Goal: Navigation & Orientation: Understand site structure

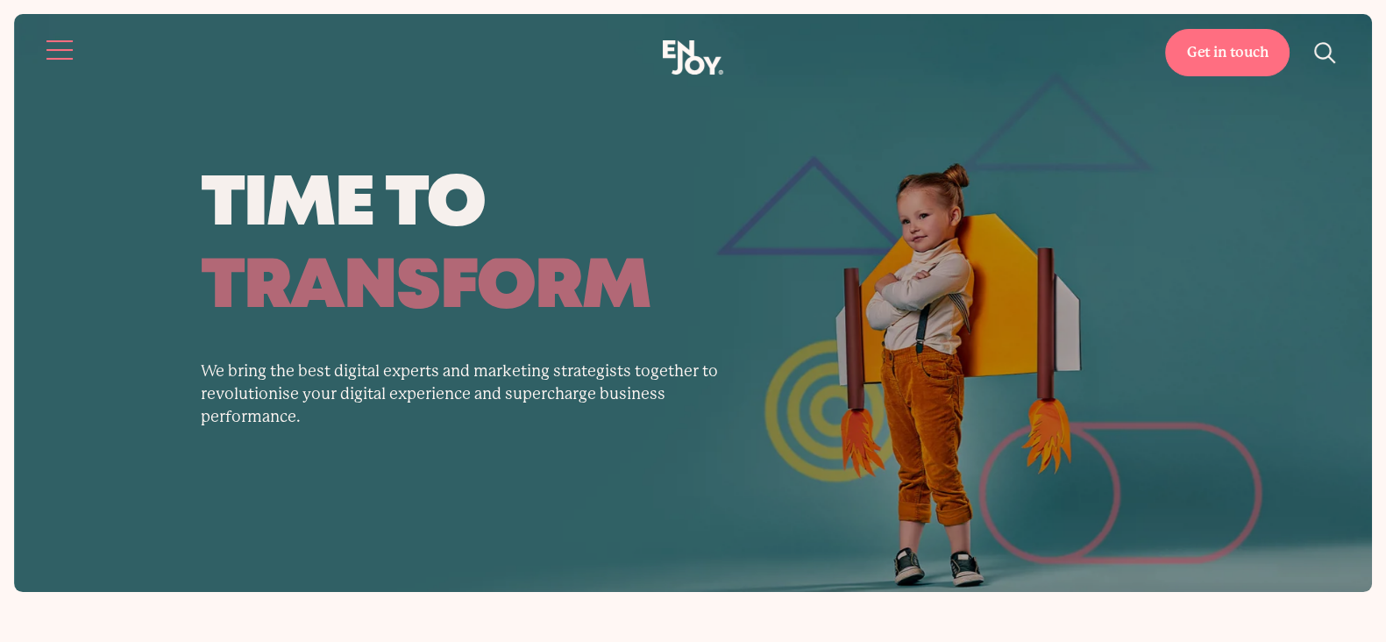
click at [66, 57] on button "Site navigation" at bounding box center [60, 50] width 37 height 37
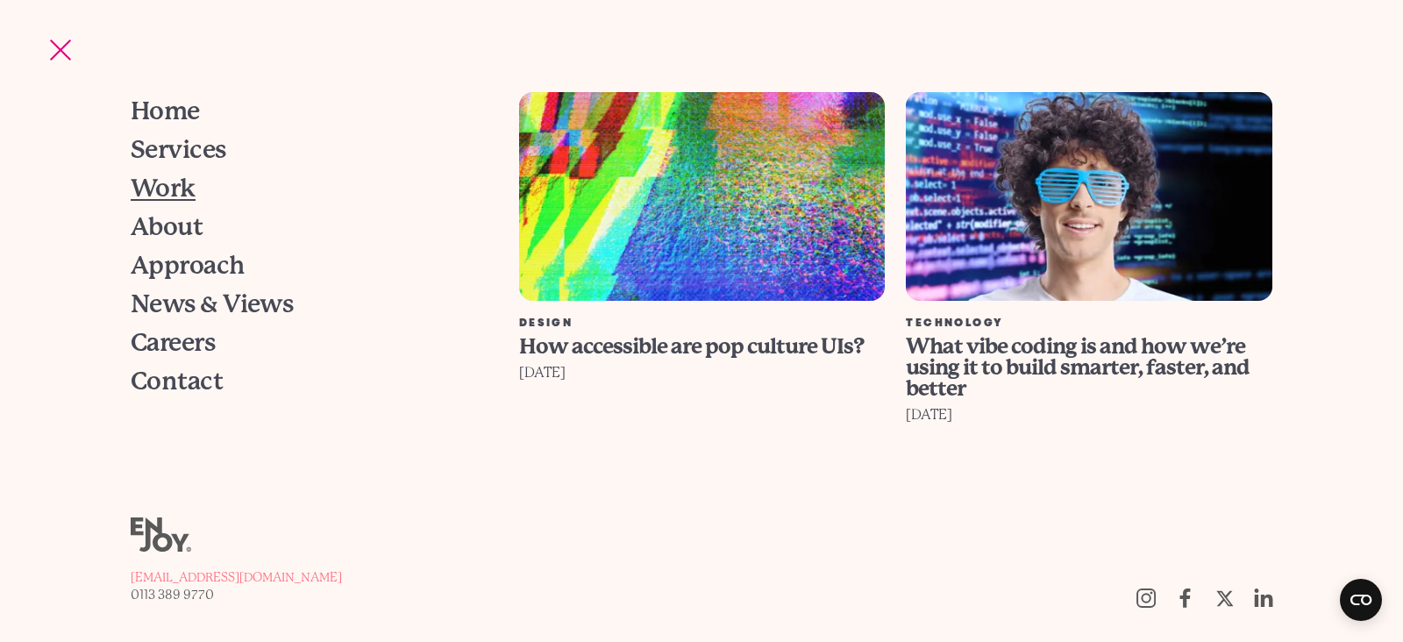
drag, startPoint x: 148, startPoint y: 189, endPoint x: 160, endPoint y: 191, distance: 11.7
click at [148, 189] on span "Work" at bounding box center [163, 188] width 65 height 25
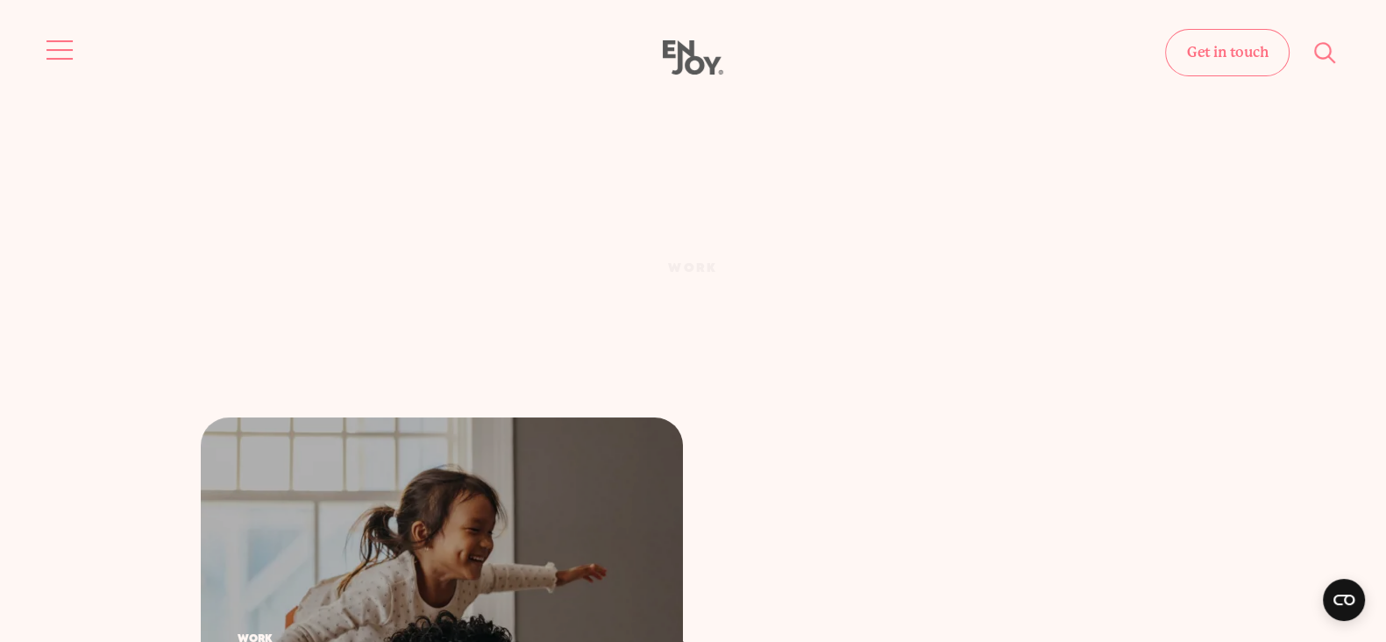
click at [54, 39] on button "Site navigation" at bounding box center [60, 50] width 37 height 37
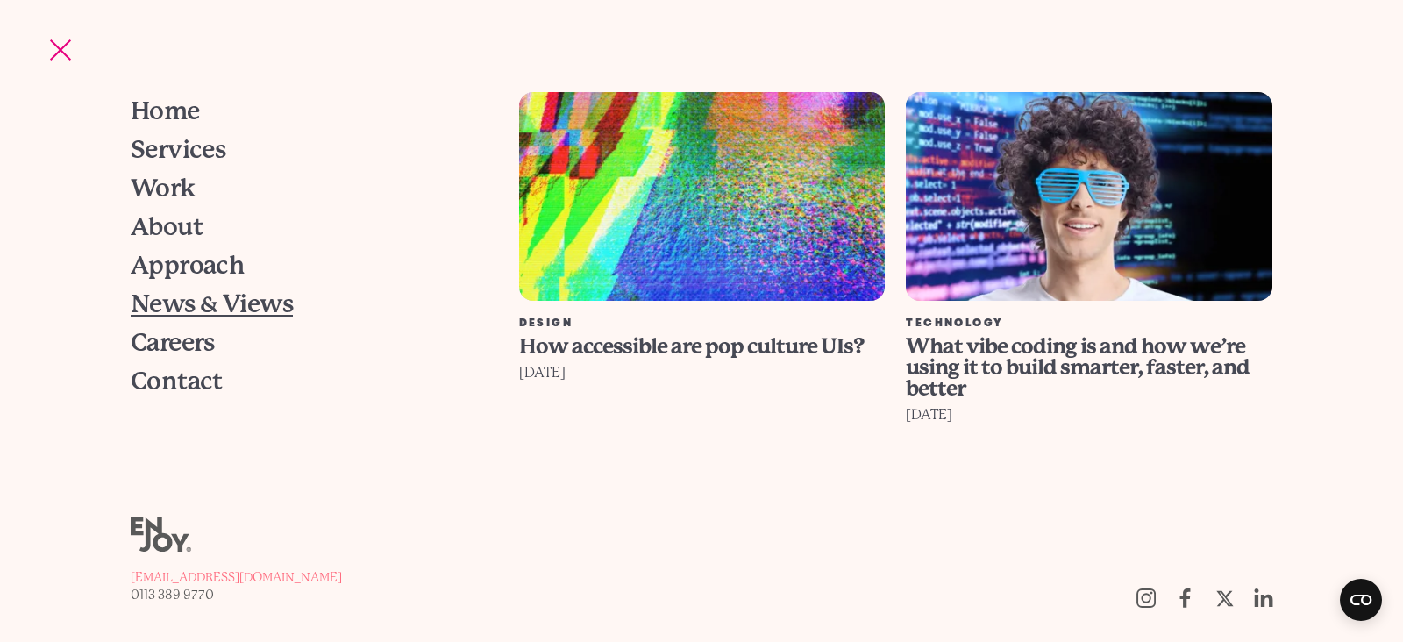
click at [189, 310] on span "News & Views" at bounding box center [212, 304] width 162 height 25
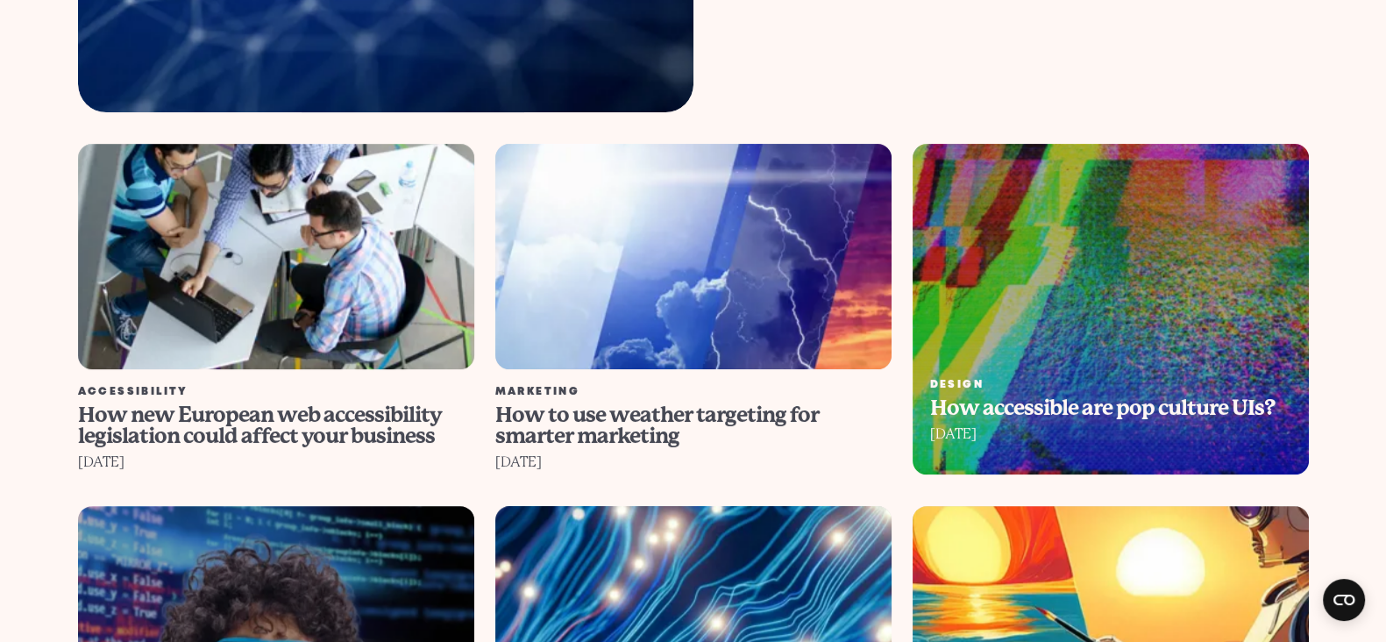
scroll to position [1096, 0]
